Goal: Browse casually

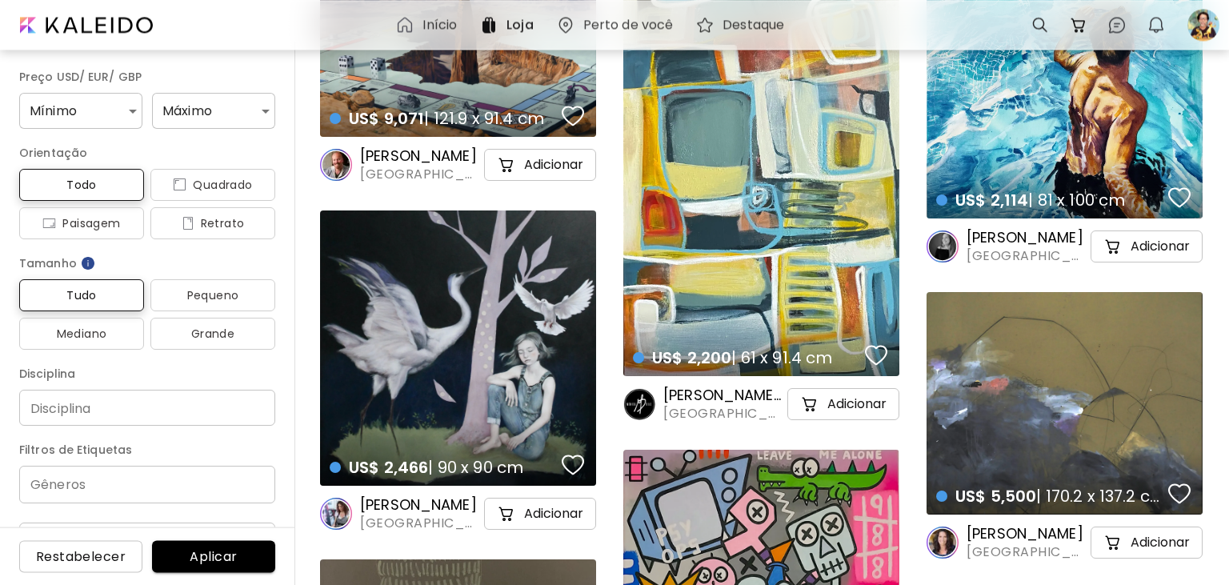
scroll to position [7266, 0]
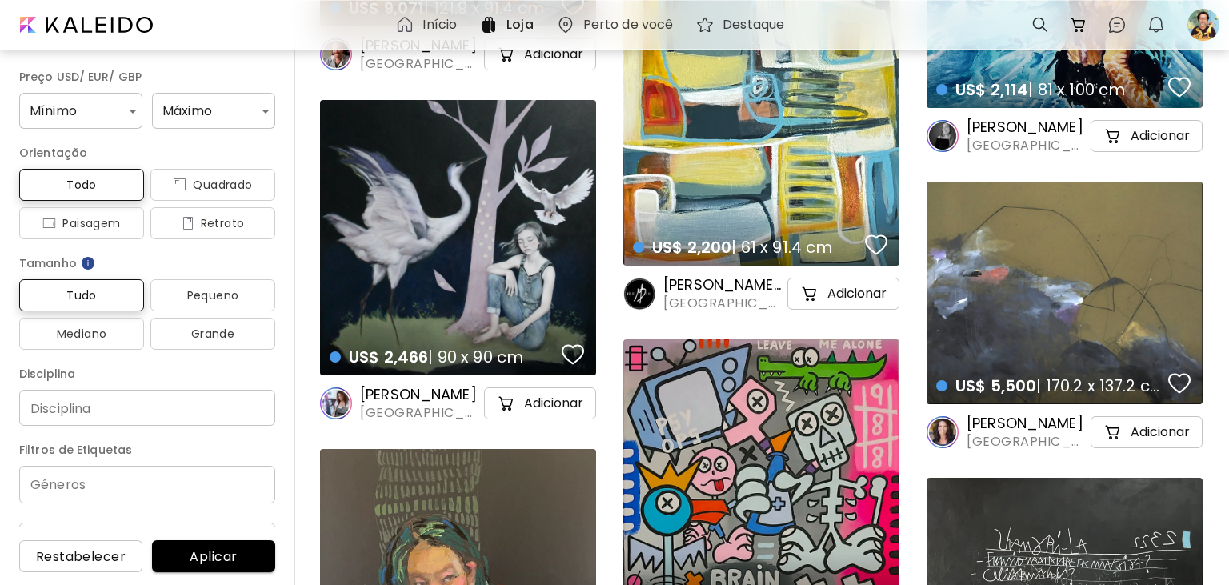
click at [874, 247] on div "button" at bounding box center [876, 245] width 22 height 24
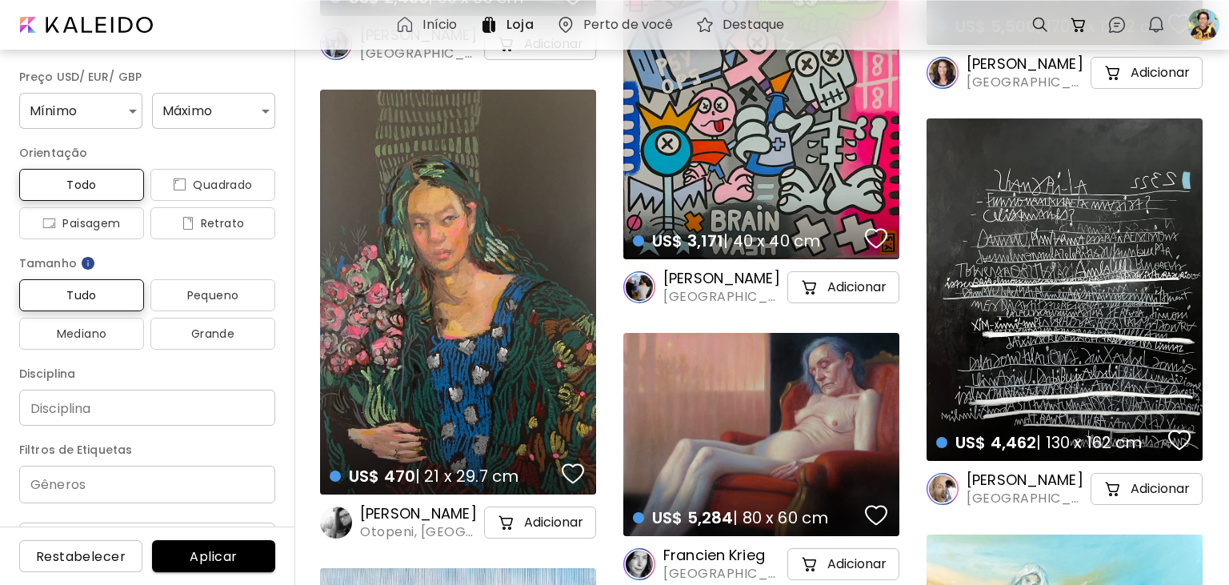
click at [1180, 434] on div "button" at bounding box center [1179, 440] width 22 height 24
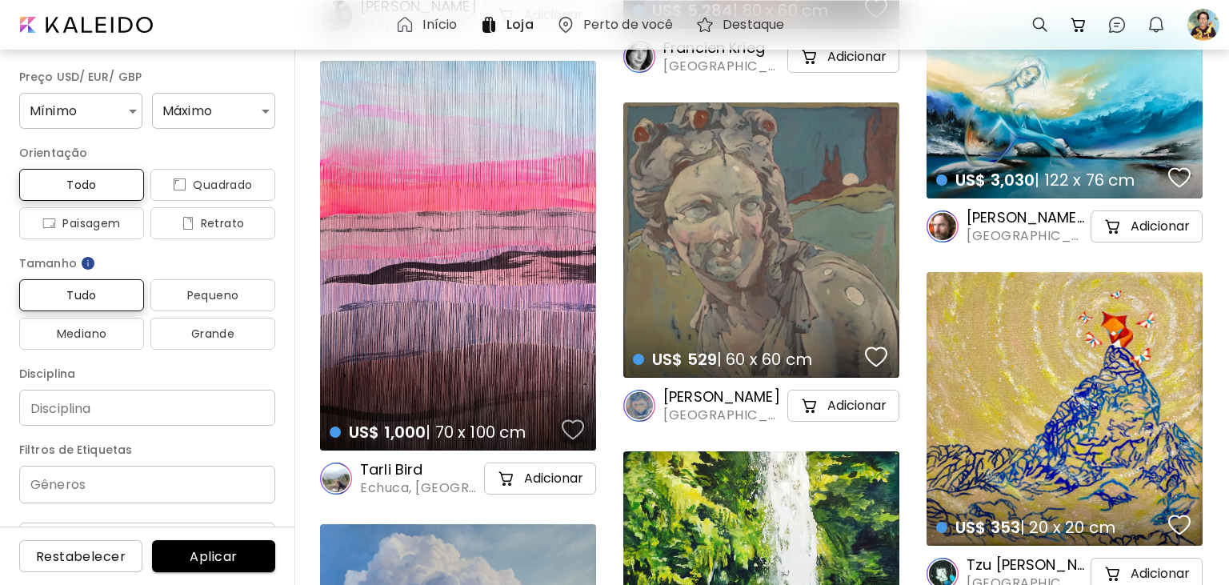
click at [576, 431] on div "button" at bounding box center [573, 430] width 22 height 24
click at [1171, 520] on div "button" at bounding box center [1179, 525] width 22 height 24
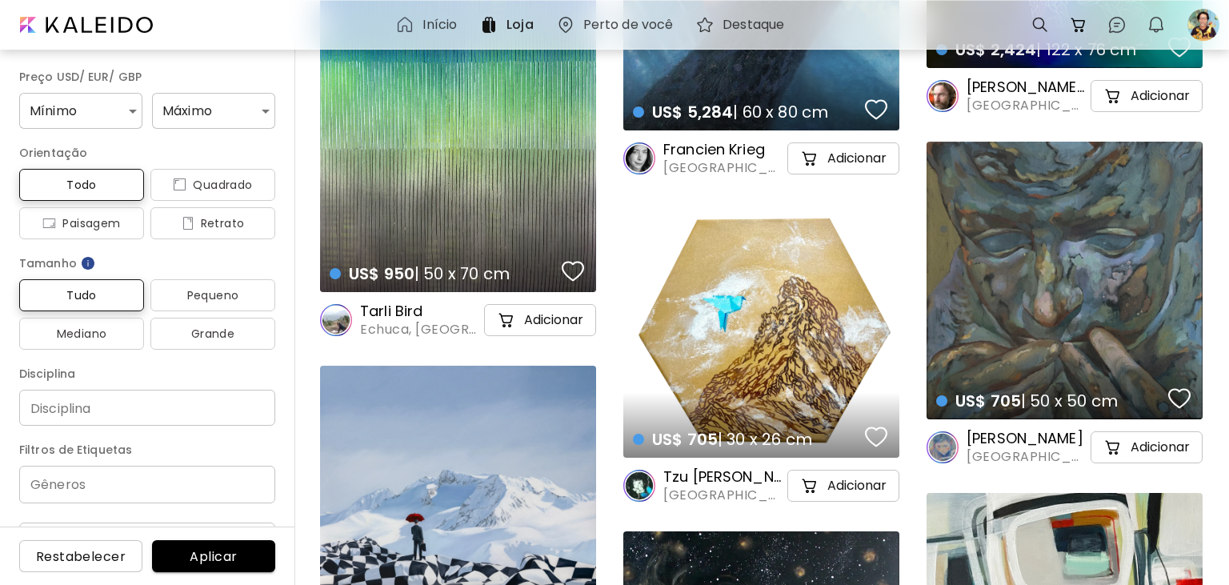
scroll to position [9567, 0]
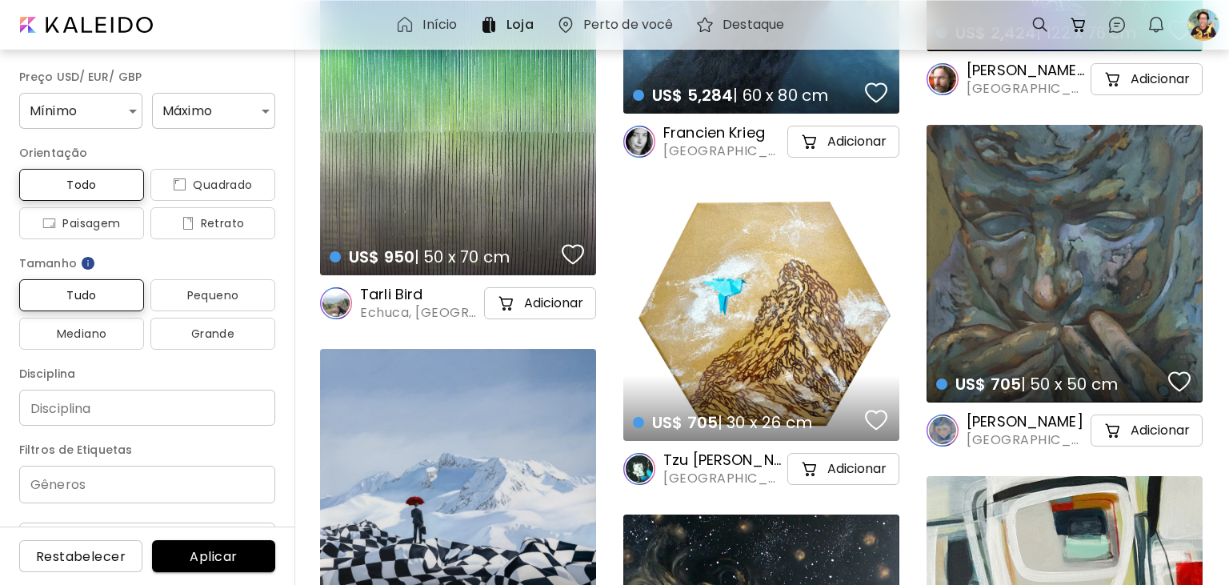
click at [872, 417] on div "button" at bounding box center [876, 420] width 22 height 24
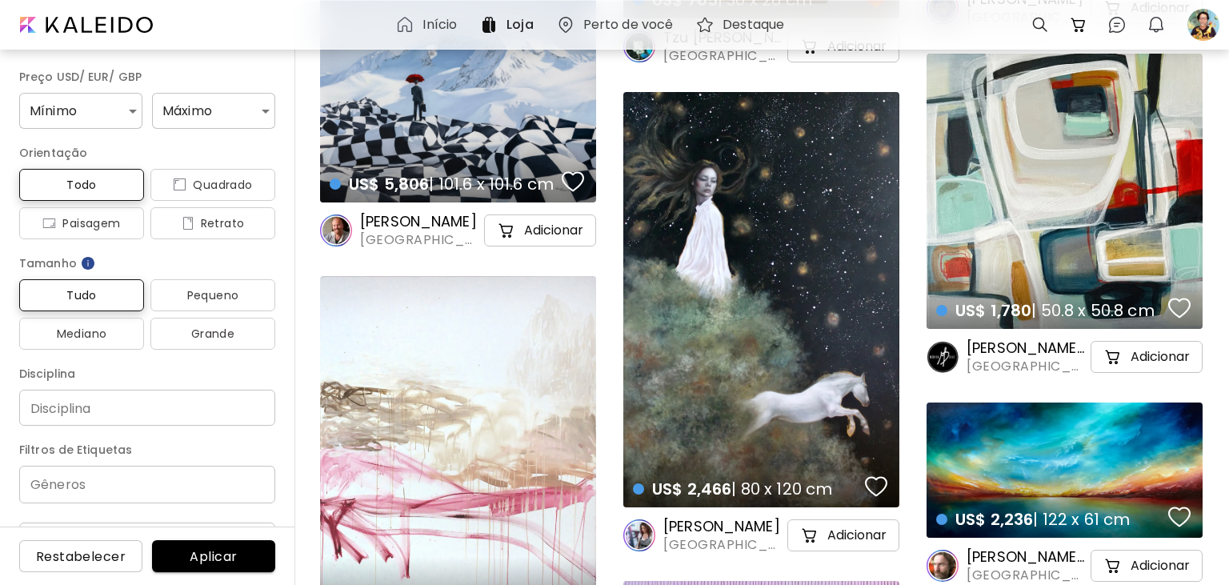
click at [1179, 312] on div "button" at bounding box center [1179, 308] width 22 height 24
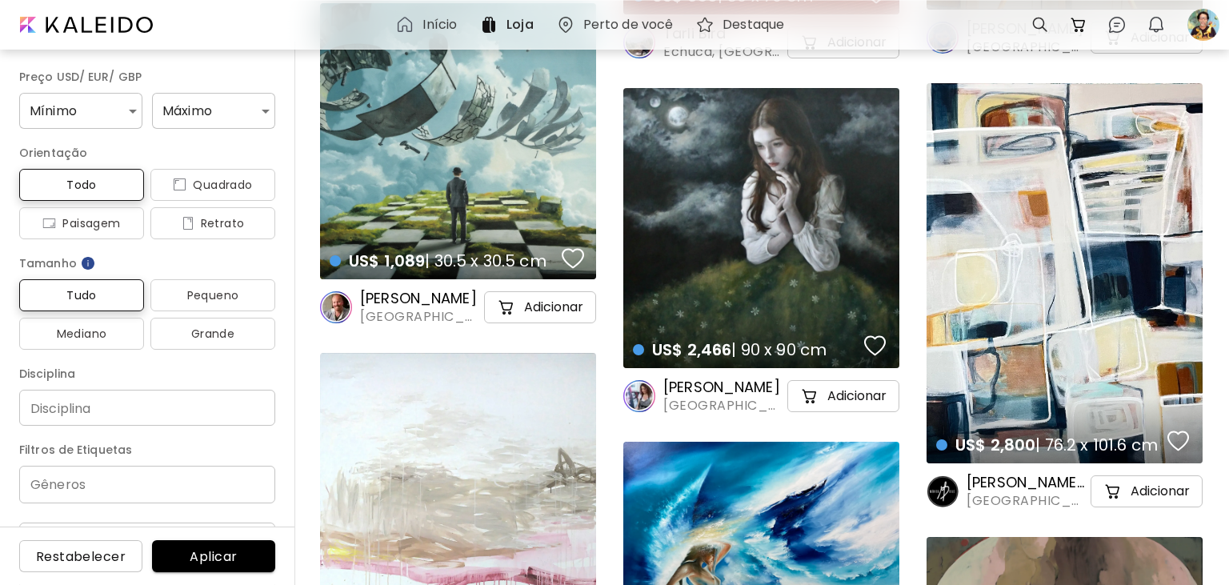
scroll to position [10965, 0]
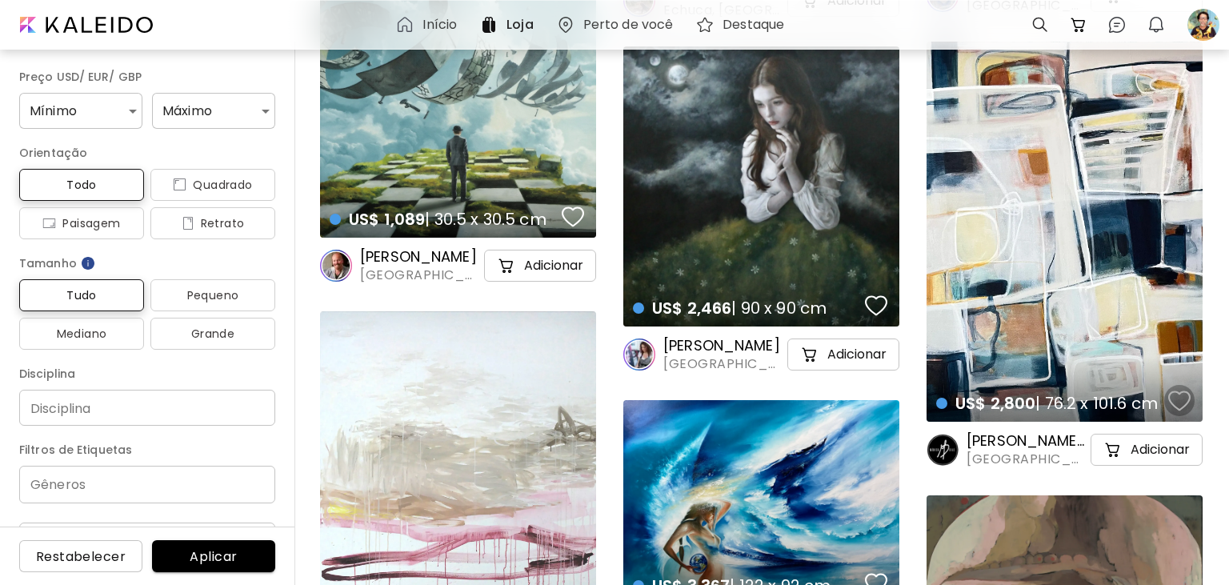
click at [1173, 396] on div "button" at bounding box center [1179, 401] width 22 height 24
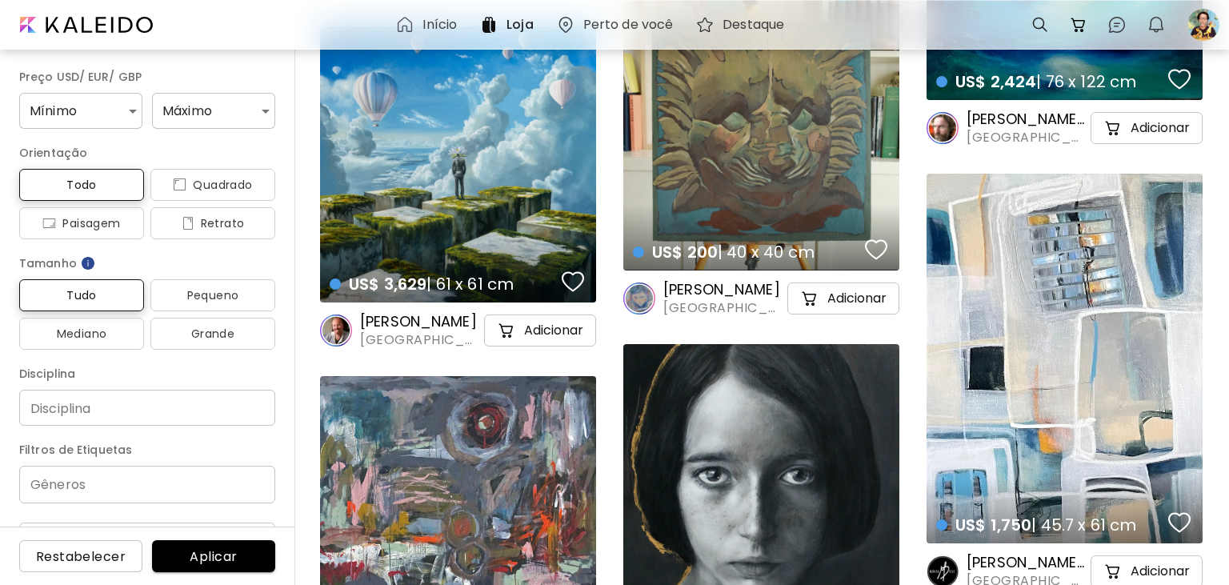
scroll to position [12563, 0]
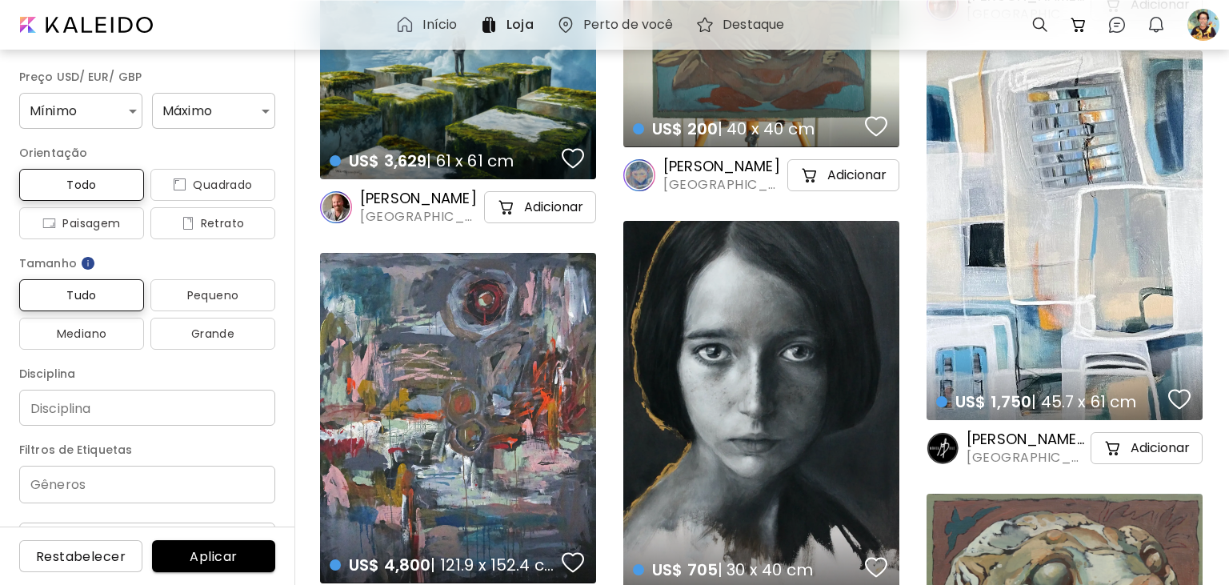
click at [1183, 405] on div "button" at bounding box center [1179, 399] width 22 height 24
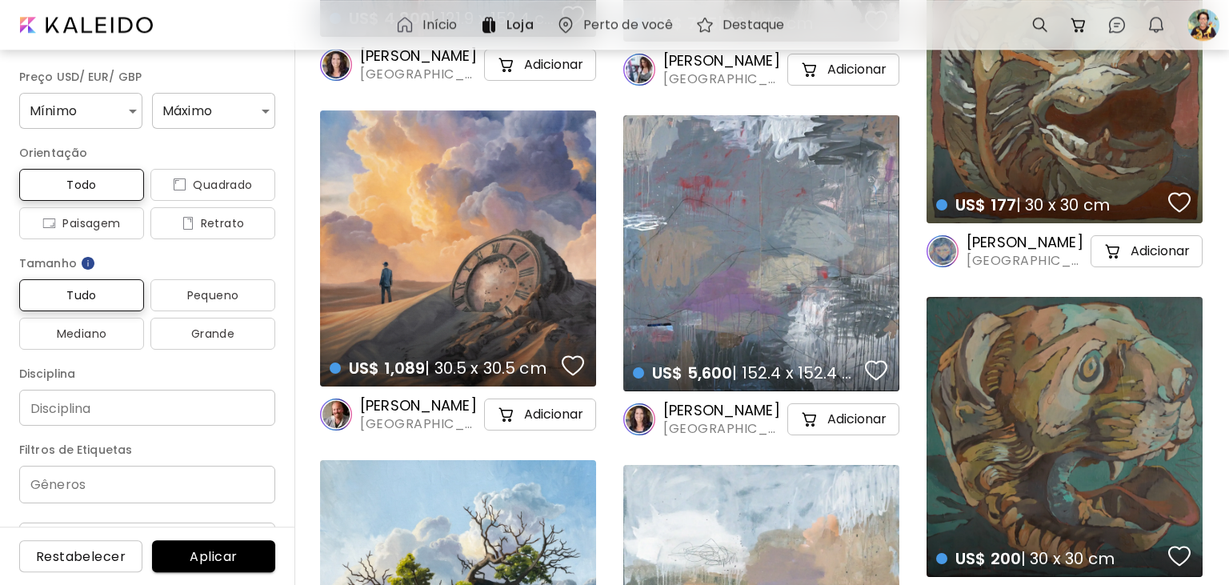
scroll to position [13191, 0]
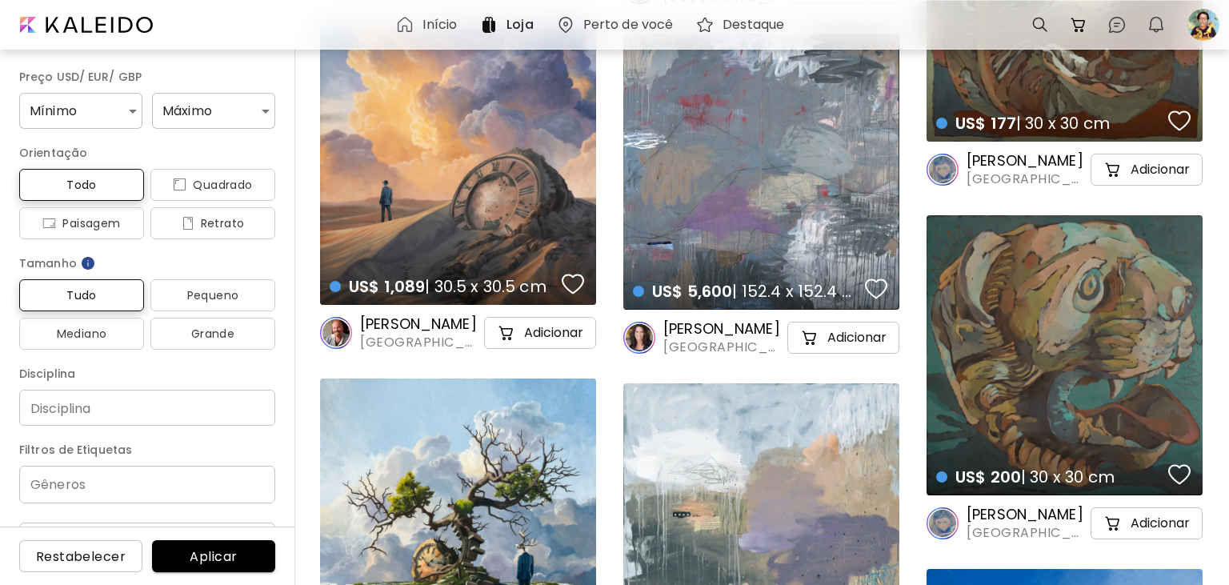
click at [1180, 472] on div "button" at bounding box center [1179, 474] width 22 height 24
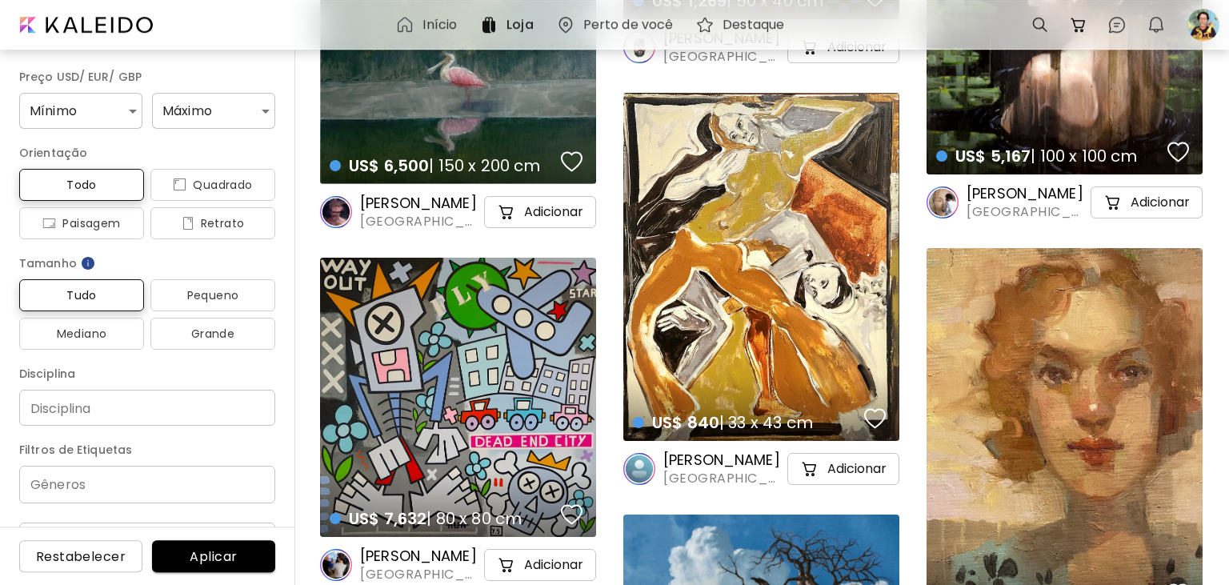
scroll to position [19910, 0]
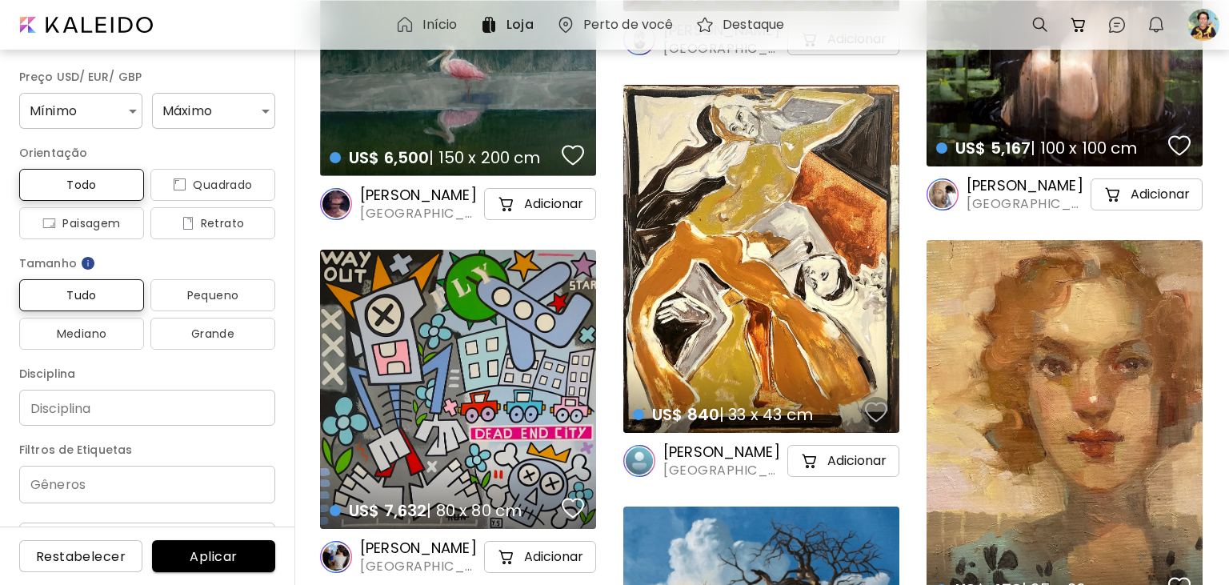
click at [877, 414] on div "button" at bounding box center [876, 412] width 22 height 24
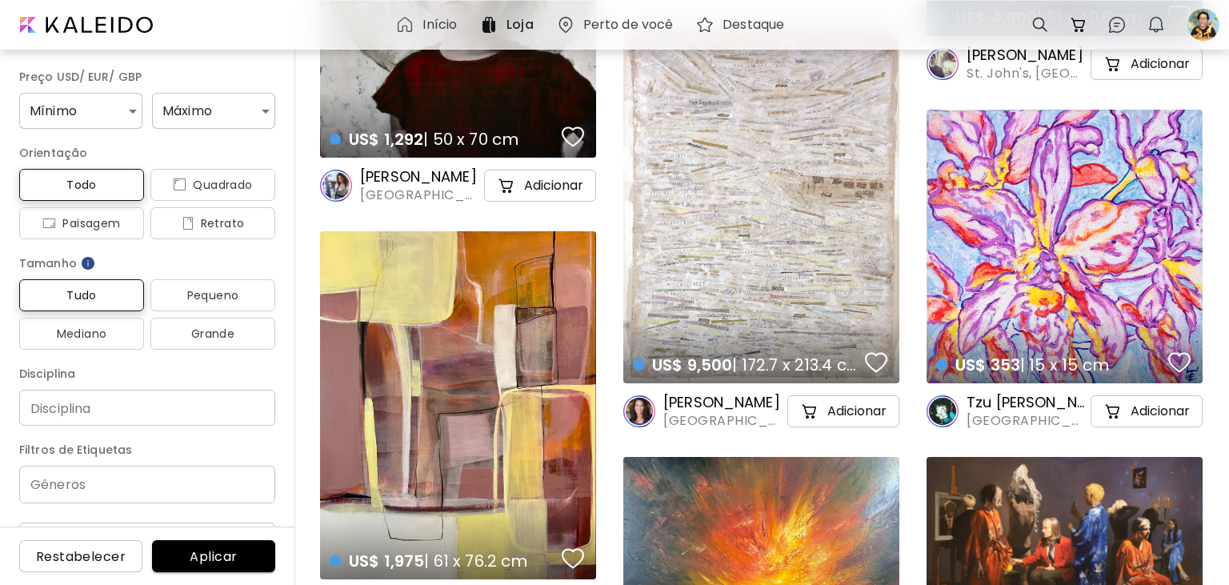
scroll to position [20910, 0]
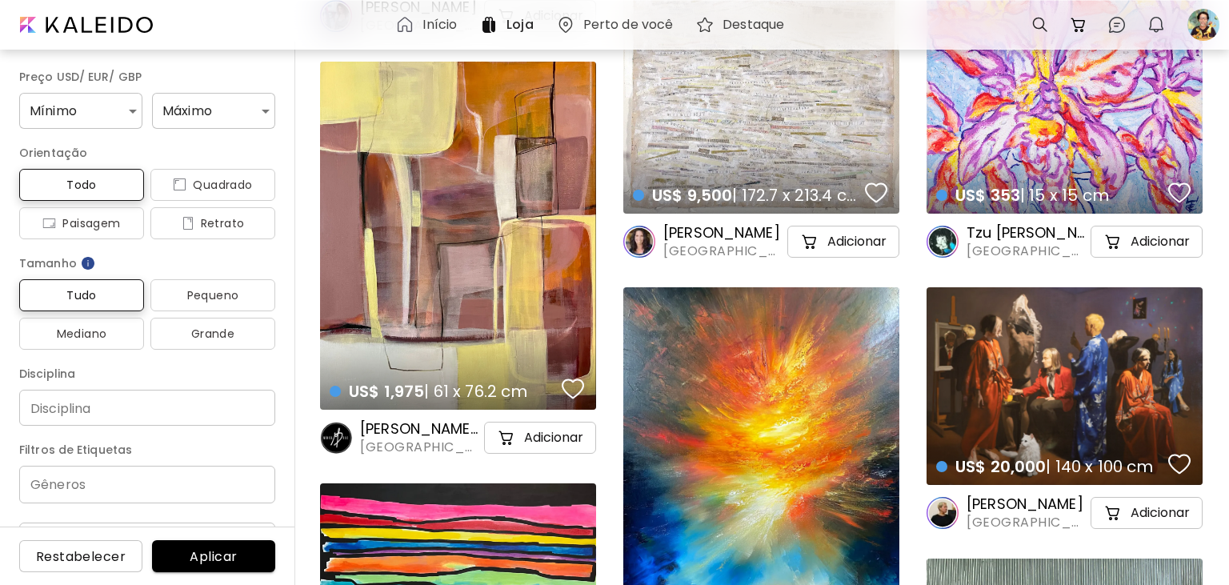
click at [578, 390] on div "button" at bounding box center [573, 389] width 22 height 24
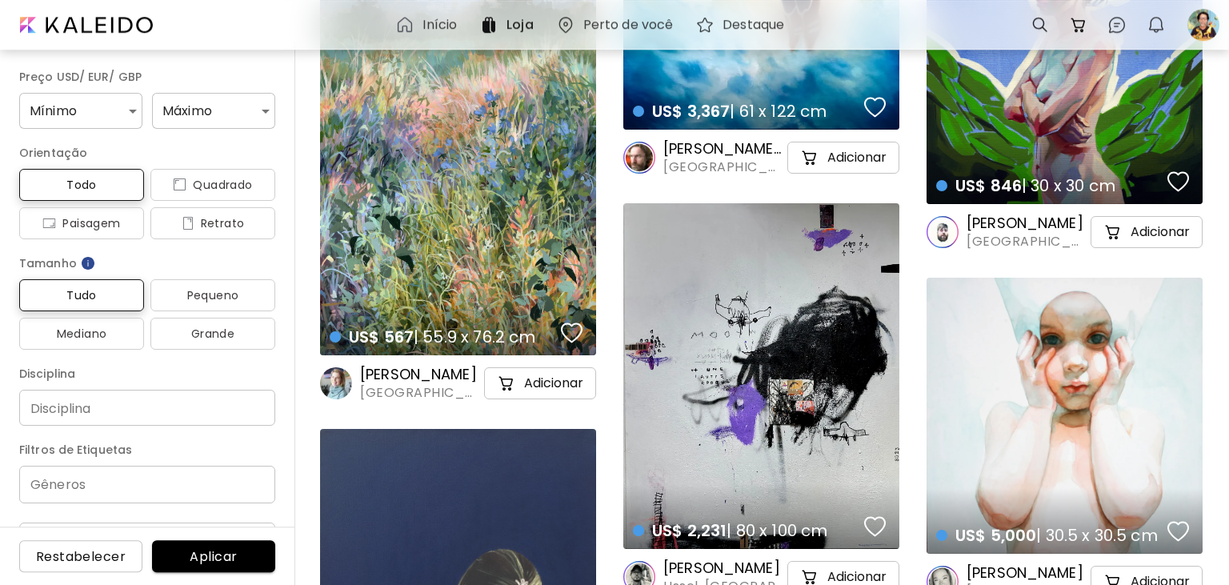
scroll to position [33731, 0]
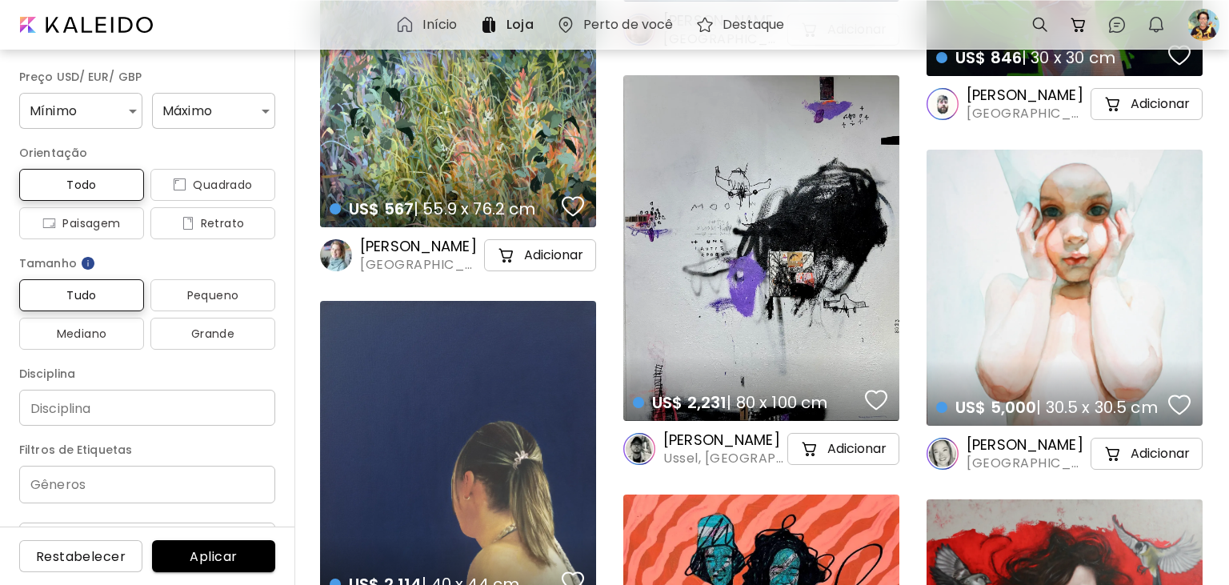
click at [876, 397] on div "button" at bounding box center [876, 400] width 22 height 24
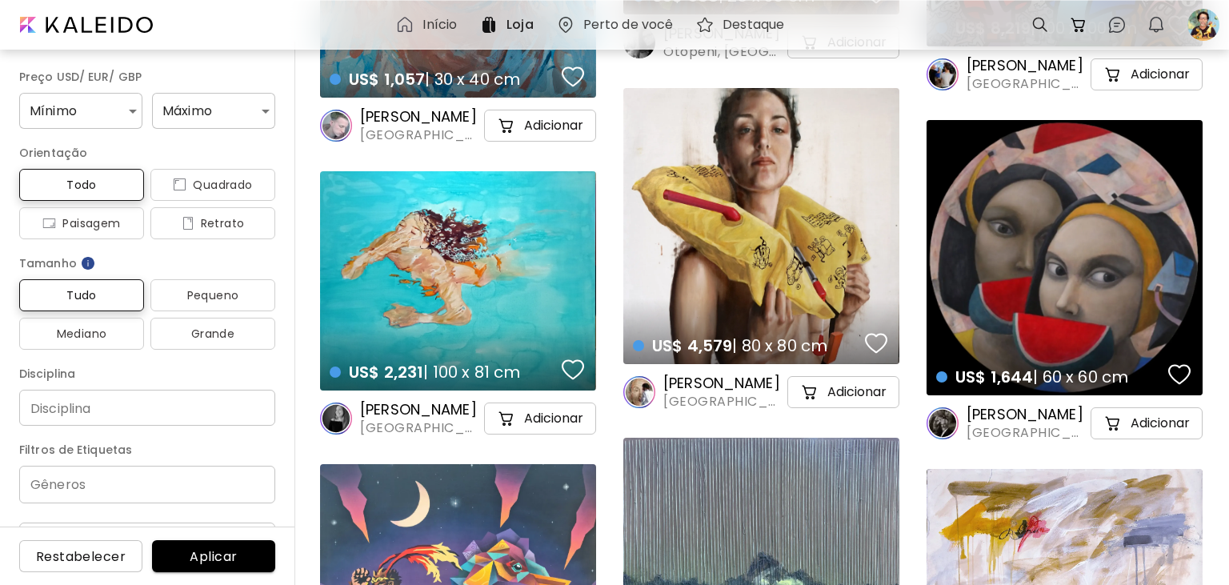
scroll to position [35376, 0]
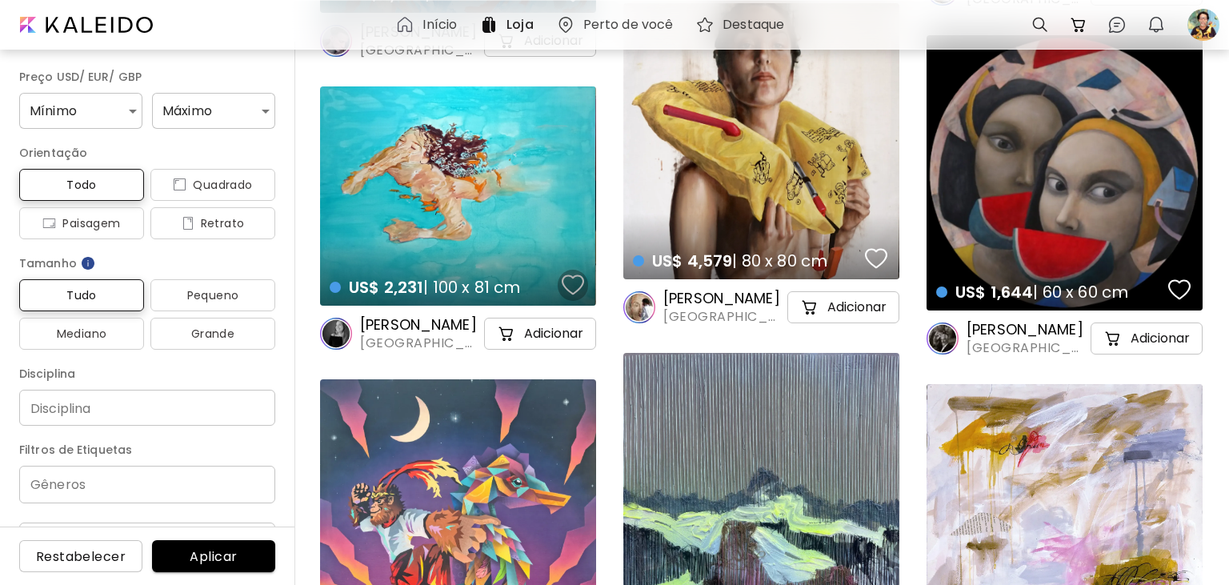
click at [577, 286] on div "button" at bounding box center [573, 285] width 22 height 24
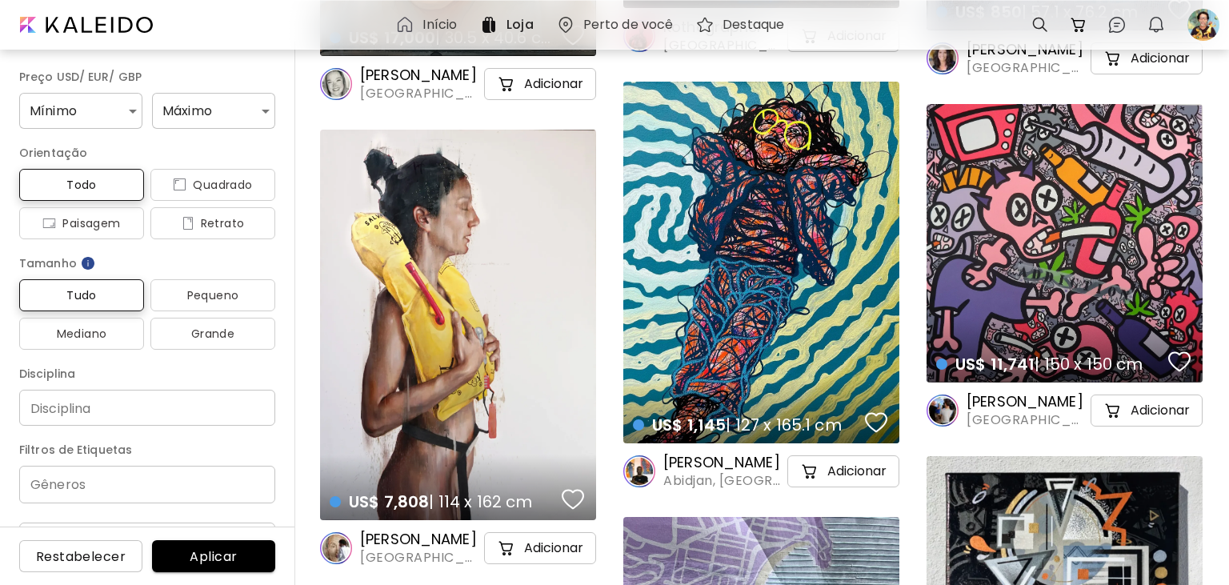
scroll to position [44206, 0]
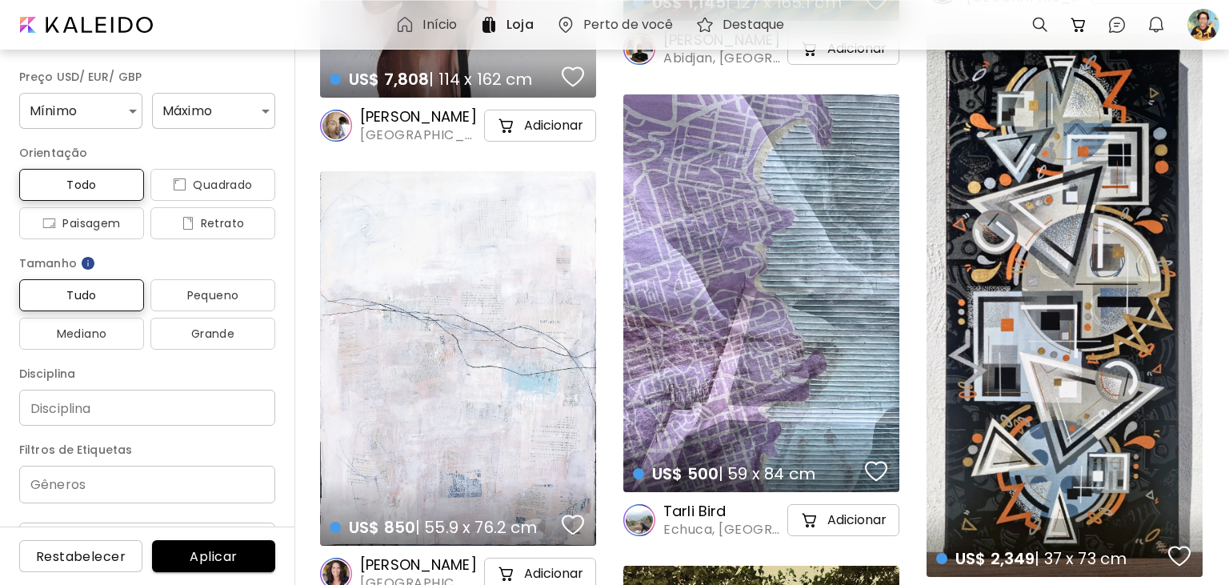
click at [874, 463] on div "button" at bounding box center [876, 471] width 22 height 24
drag, startPoint x: 1168, startPoint y: 554, endPoint x: 1155, endPoint y: 549, distance: 14.4
click at [1167, 552] on button "button" at bounding box center [1179, 556] width 30 height 32
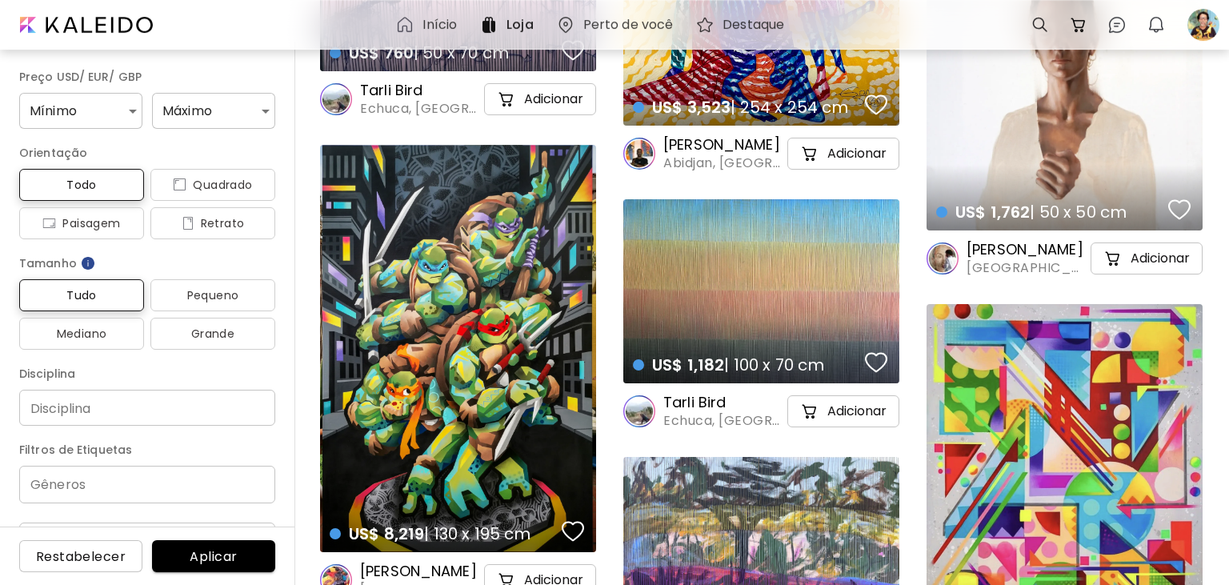
scroll to position [47665, 0]
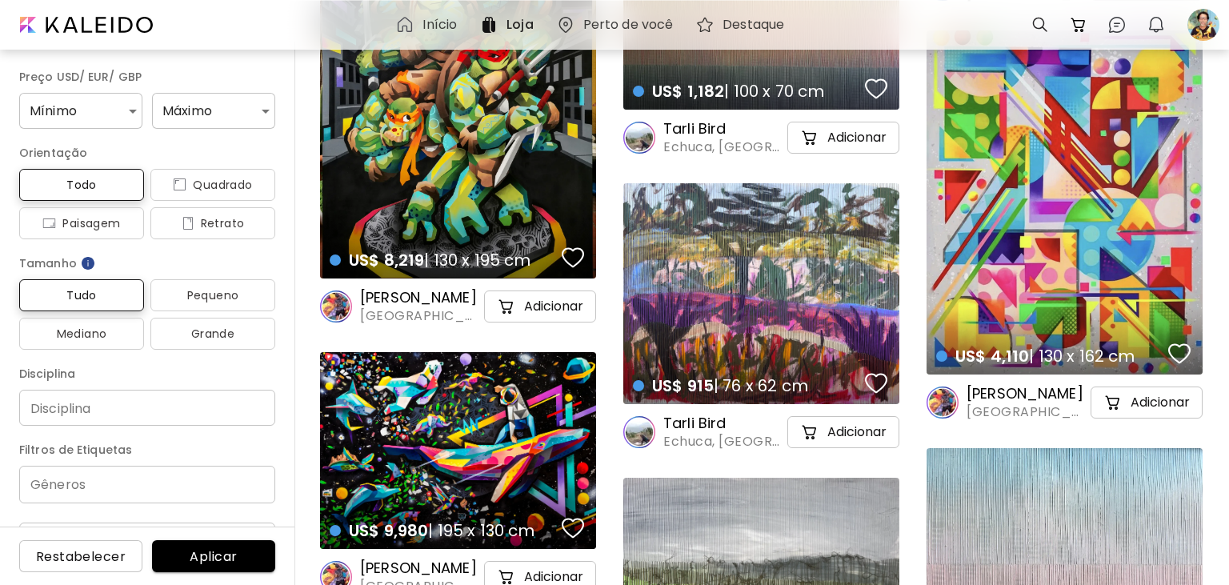
click at [1179, 358] on div "button" at bounding box center [1179, 354] width 22 height 24
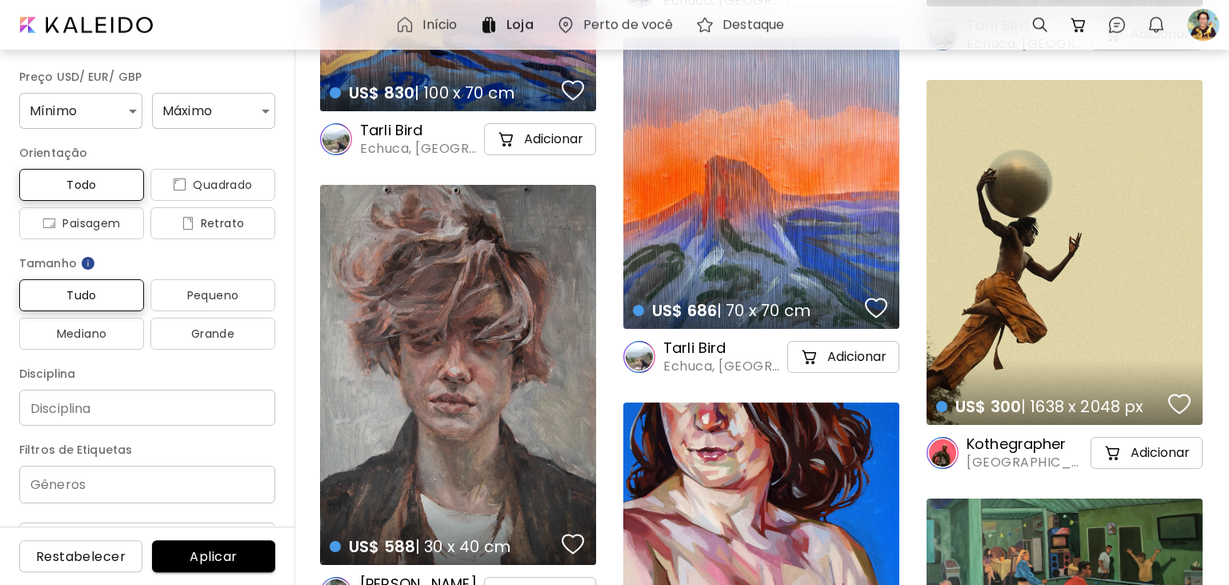
scroll to position [48850, 0]
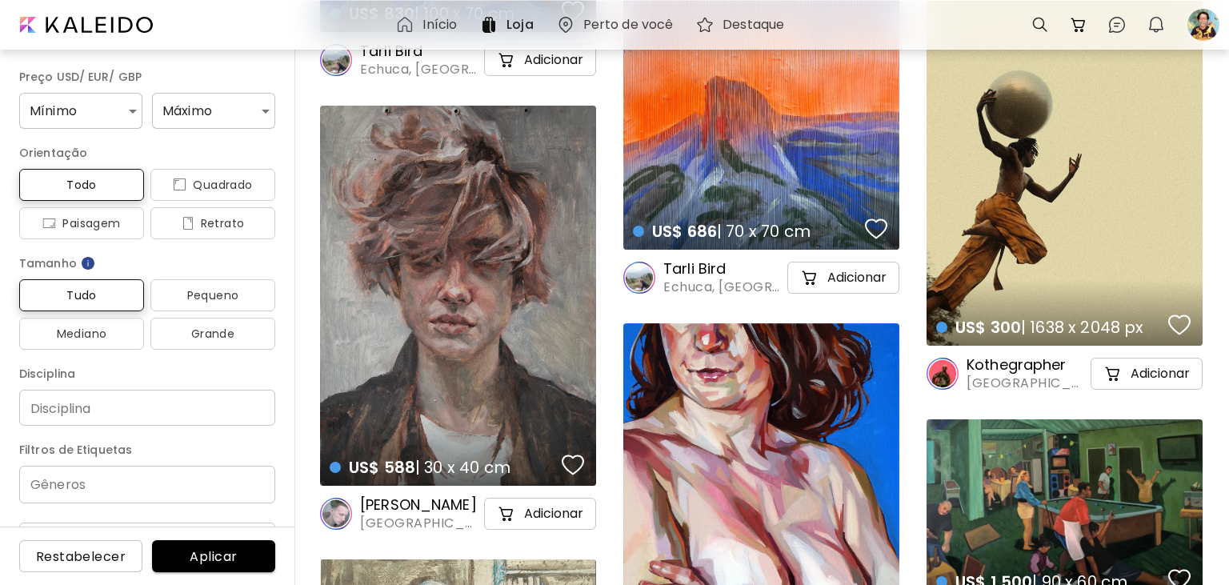
click at [1184, 319] on div "button" at bounding box center [1179, 325] width 22 height 24
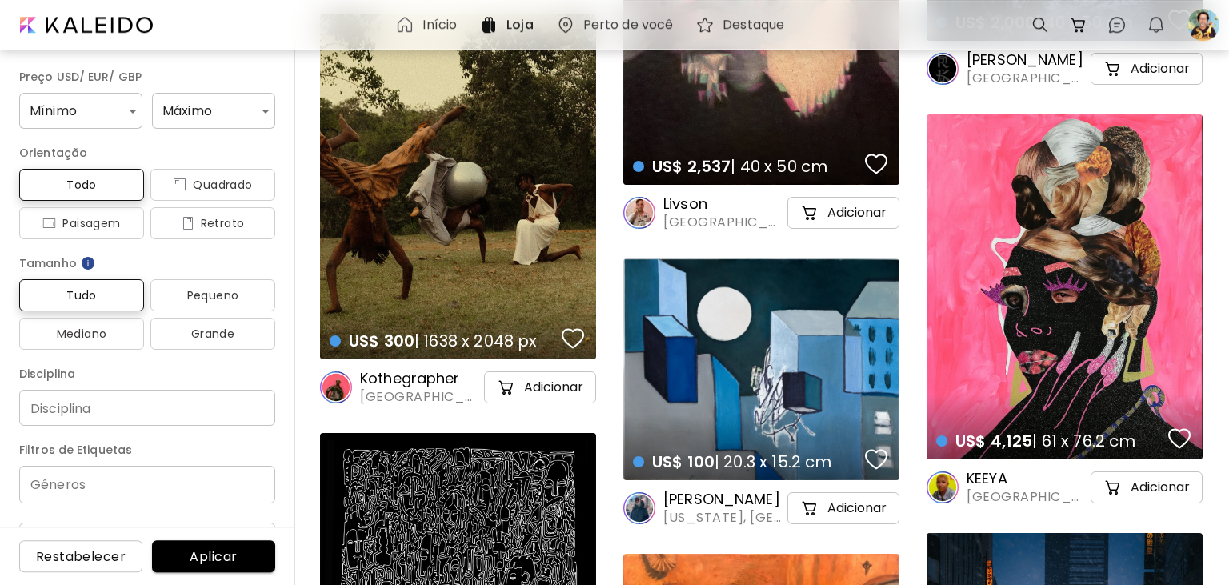
scroll to position [56053, 0]
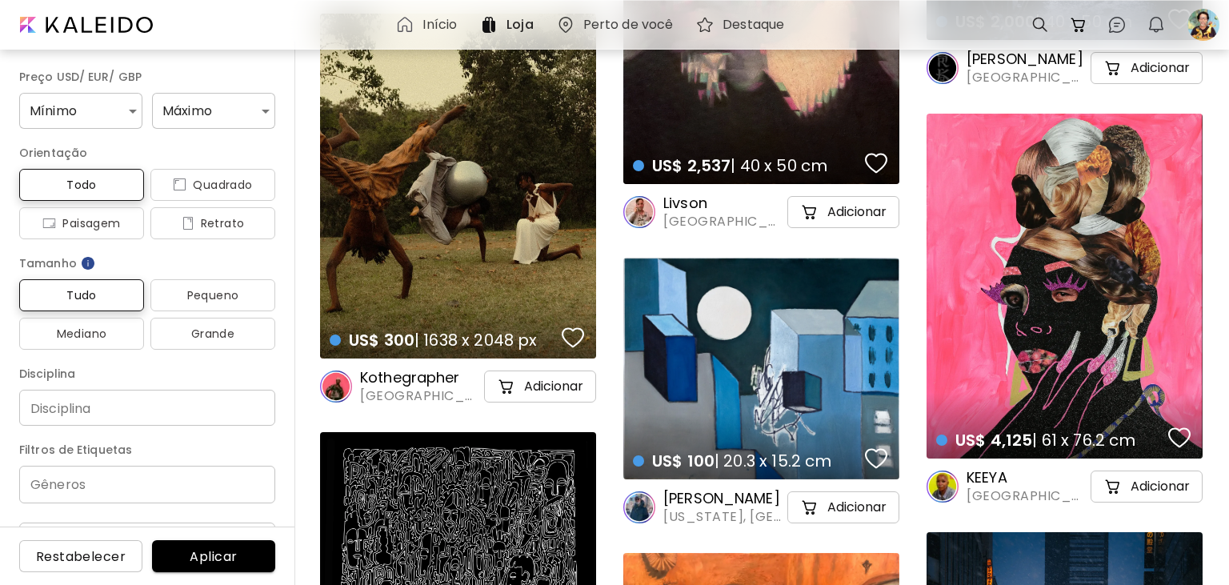
click at [1173, 434] on div "button" at bounding box center [1179, 438] width 22 height 24
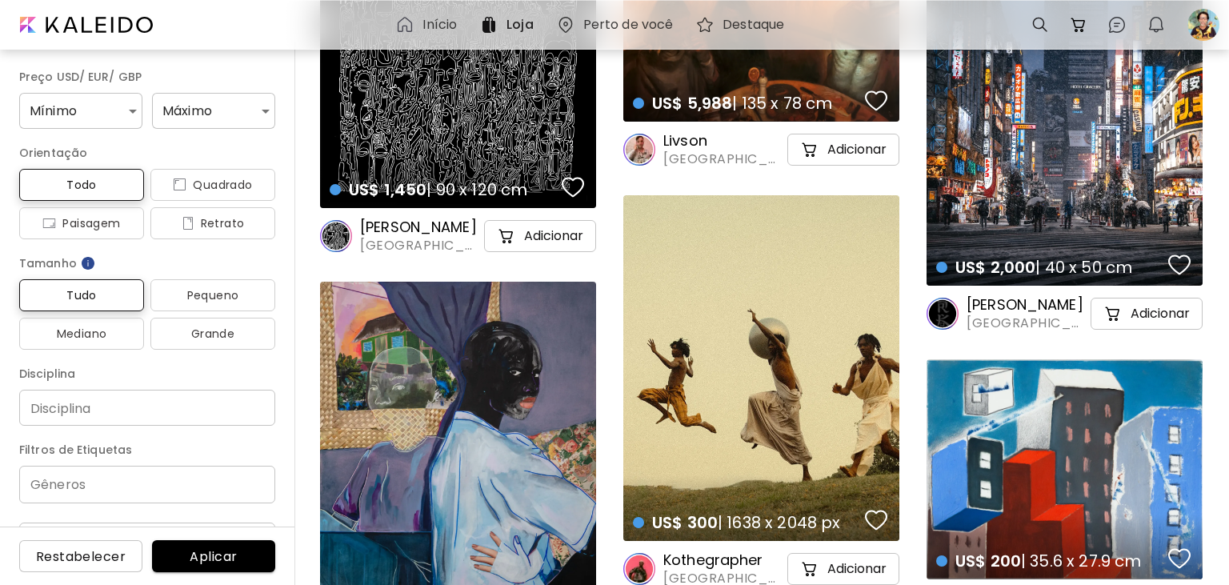
scroll to position [56825, 0]
